Goal: Transaction & Acquisition: Purchase product/service

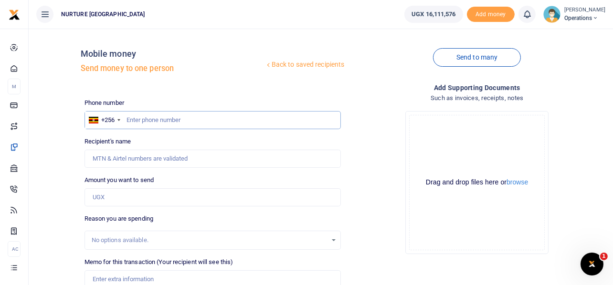
click at [156, 117] on input "text" at bounding box center [212, 120] width 257 height 18
type input "777719907"
type input "Vicent Mugabi"
type input "777719907"
click at [159, 199] on input "Amount you want to send" at bounding box center [212, 197] width 257 height 18
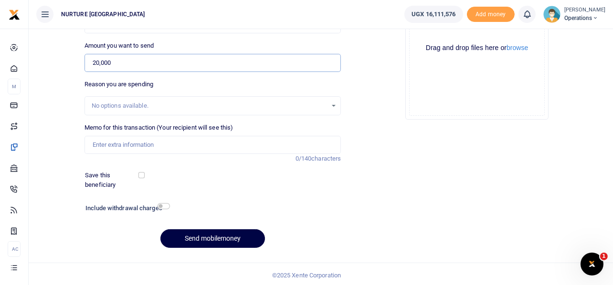
scroll to position [137, 0]
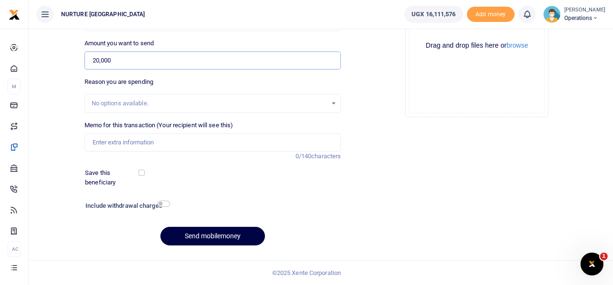
type input "20,000"
click at [157, 139] on input "Memo for this transaction (Your recipient will see this)" at bounding box center [212, 143] width 257 height 18
type input "P"
type input "t"
type input "Transport refund for the dead to the UVITAB offices Aug 2025"
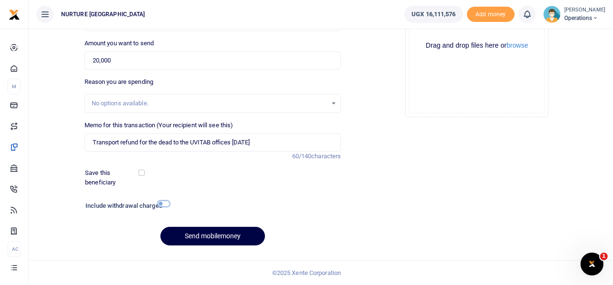
click at [165, 206] on input "checkbox" at bounding box center [163, 204] width 12 height 6
checkbox input "true"
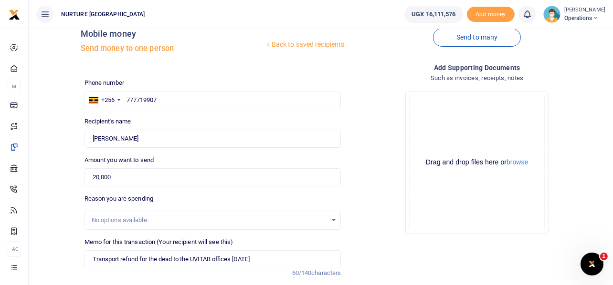
scroll to position [163, 0]
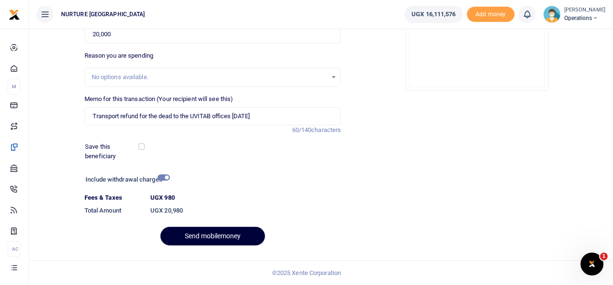
click at [224, 234] on button "Send mobilemoney" at bounding box center [212, 236] width 105 height 19
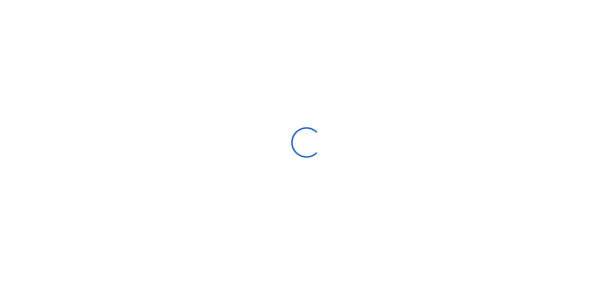
select select
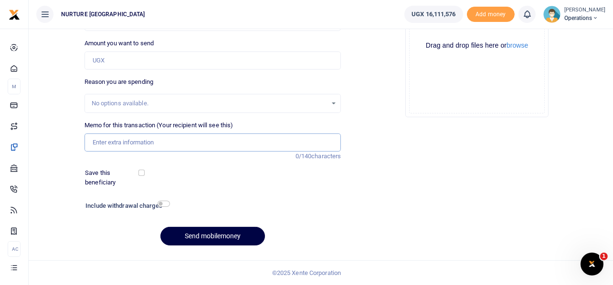
click at [184, 142] on input "Memo for this transaction (Your recipient will see this)" at bounding box center [212, 143] width 257 height 18
paste input "Transport refund for the dead to the UVITAB offices Aug 2025"
click at [134, 57] on input "Amount you want to send" at bounding box center [212, 61] width 257 height 18
click at [95, 141] on input "Transport refund for the dead to the UVITAB offices Aug 2025" at bounding box center [212, 143] width 257 height 18
click at [238, 142] on input "Payment for purchase of books and transport refund for the dead to the UVITAB o…" at bounding box center [212, 143] width 257 height 18
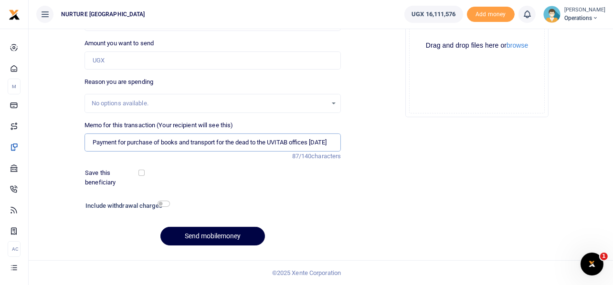
click at [161, 140] on input "Payment for purchase of books and transport for the dead to the UVITAB offices …" at bounding box center [212, 143] width 257 height 18
type input "Payment for purchase of UVITAB books and transport for the dead to the UVITAB o…"
click at [111, 62] on input "Amount you want to send" at bounding box center [212, 61] width 257 height 18
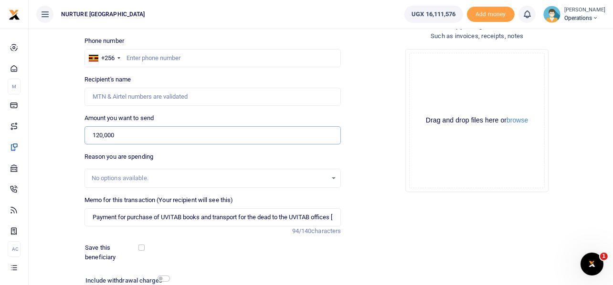
scroll to position [52, 0]
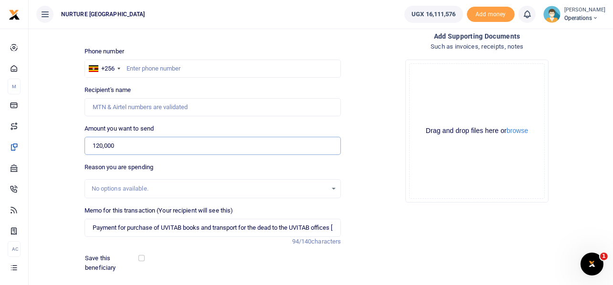
type input "120,000"
click at [144, 67] on input "text" at bounding box center [212, 69] width 257 height 18
type input "777719907"
type input "Vicent Mugabi"
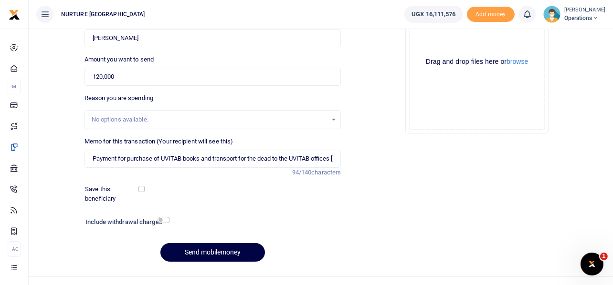
scroll to position [116, 0]
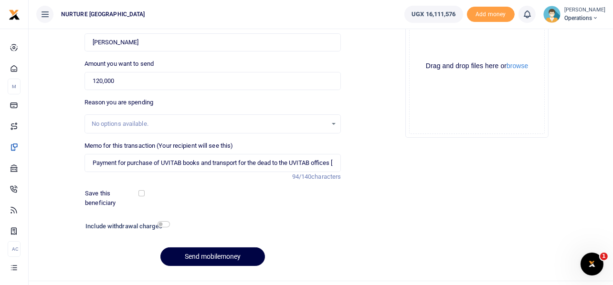
type input "777719907"
click at [167, 224] on input "checkbox" at bounding box center [163, 224] width 12 height 6
checkbox input "true"
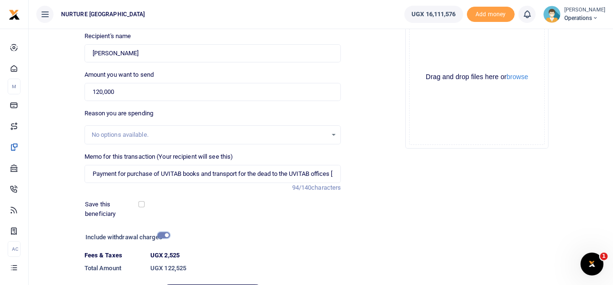
scroll to position [163, 0]
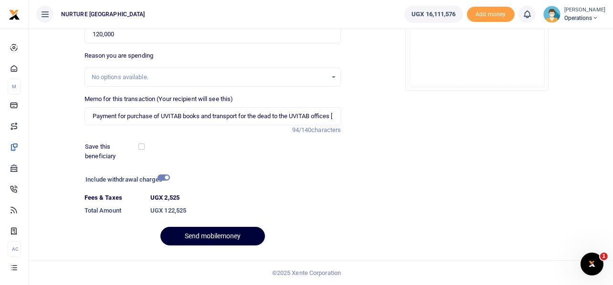
click at [198, 237] on button "Send mobilemoney" at bounding box center [212, 236] width 105 height 19
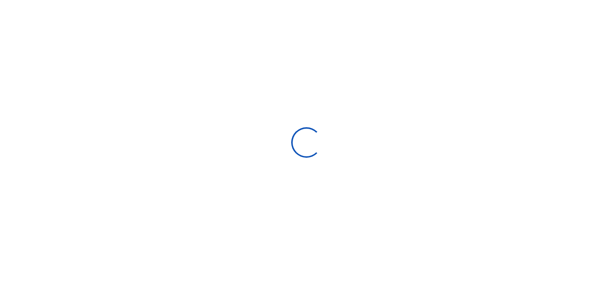
select select
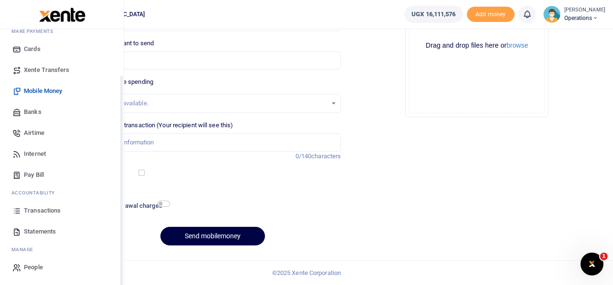
scroll to position [55, 0]
